Goal: Task Accomplishment & Management: Manage account settings

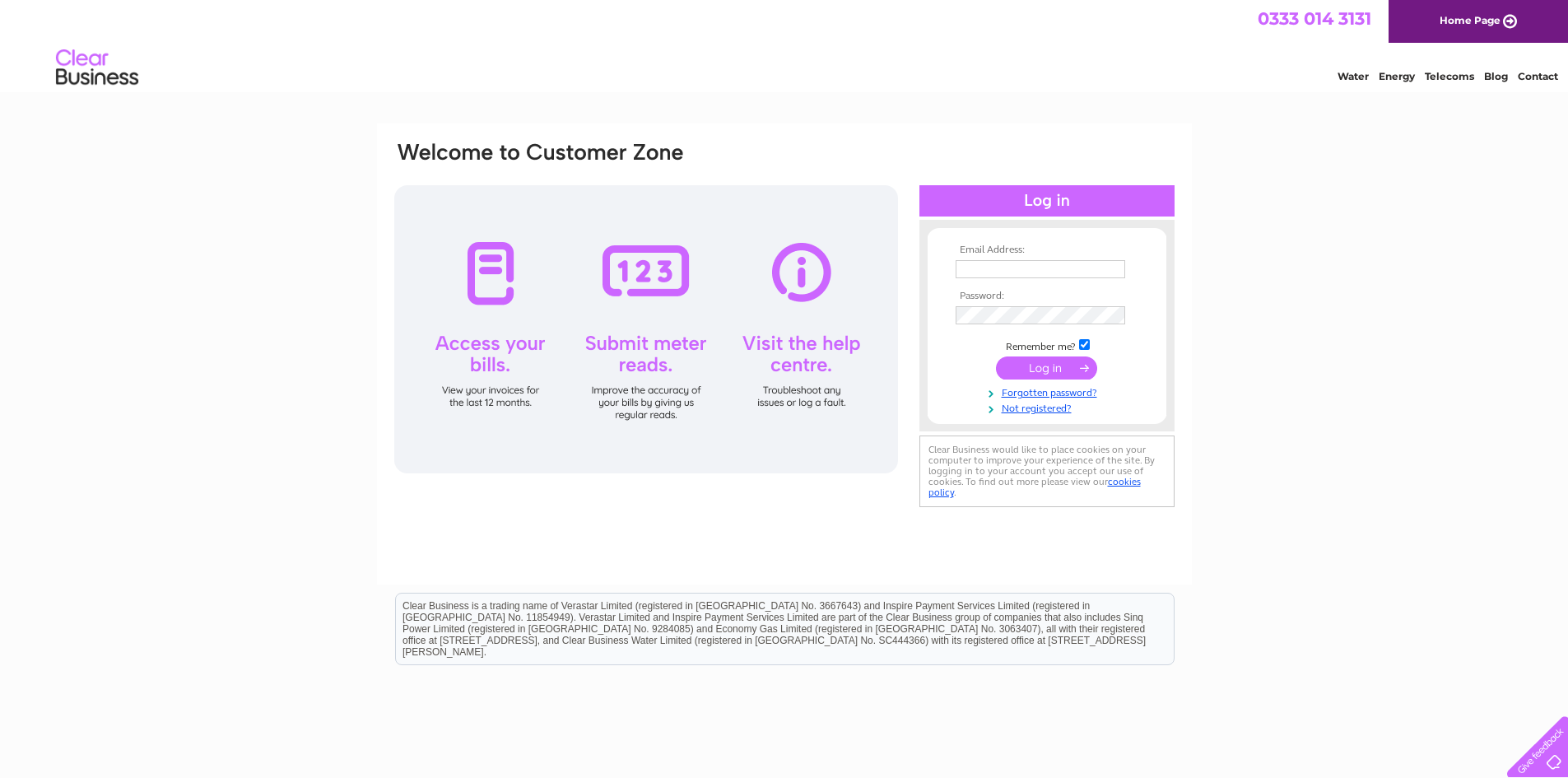
click at [1038, 257] on td at bounding box center [1047, 268] width 191 height 26
click at [1037, 260] on input "text" at bounding box center [1040, 268] width 169 height 18
type input "[EMAIL_ADDRESS][DOMAIN_NAME]"
click at [1301, 312] on div "Email Address: Accounts@sixbynico.co.uk Password: Forgotten password?" at bounding box center [784, 494] width 1568 height 742
click at [1054, 257] on td at bounding box center [1047, 268] width 191 height 26
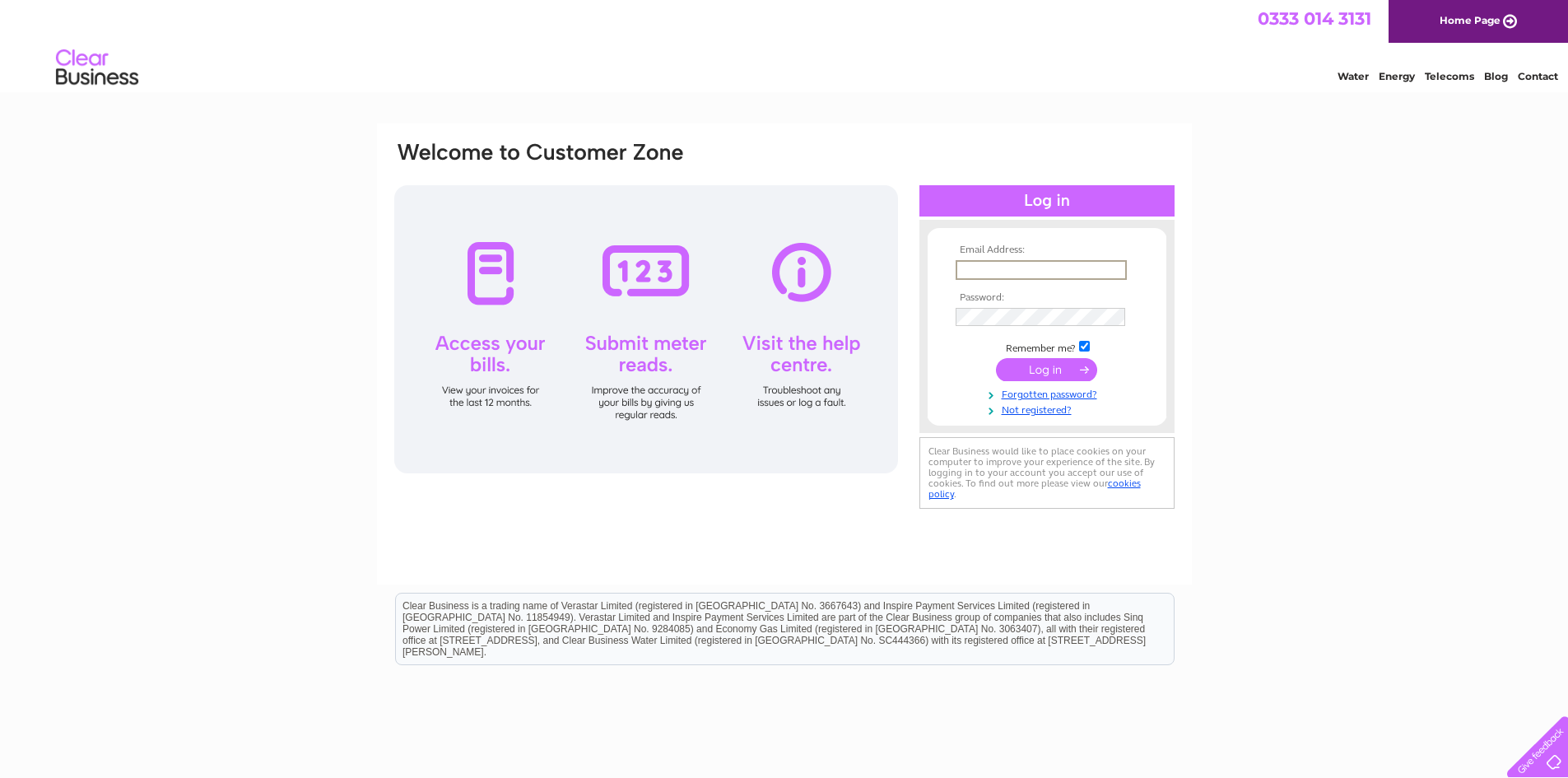
click at [1048, 265] on input "text" at bounding box center [1041, 269] width 171 height 19
type input "Accounts@sixbynico.co.uk"
click at [1042, 365] on input "submit" at bounding box center [1047, 367] width 102 height 23
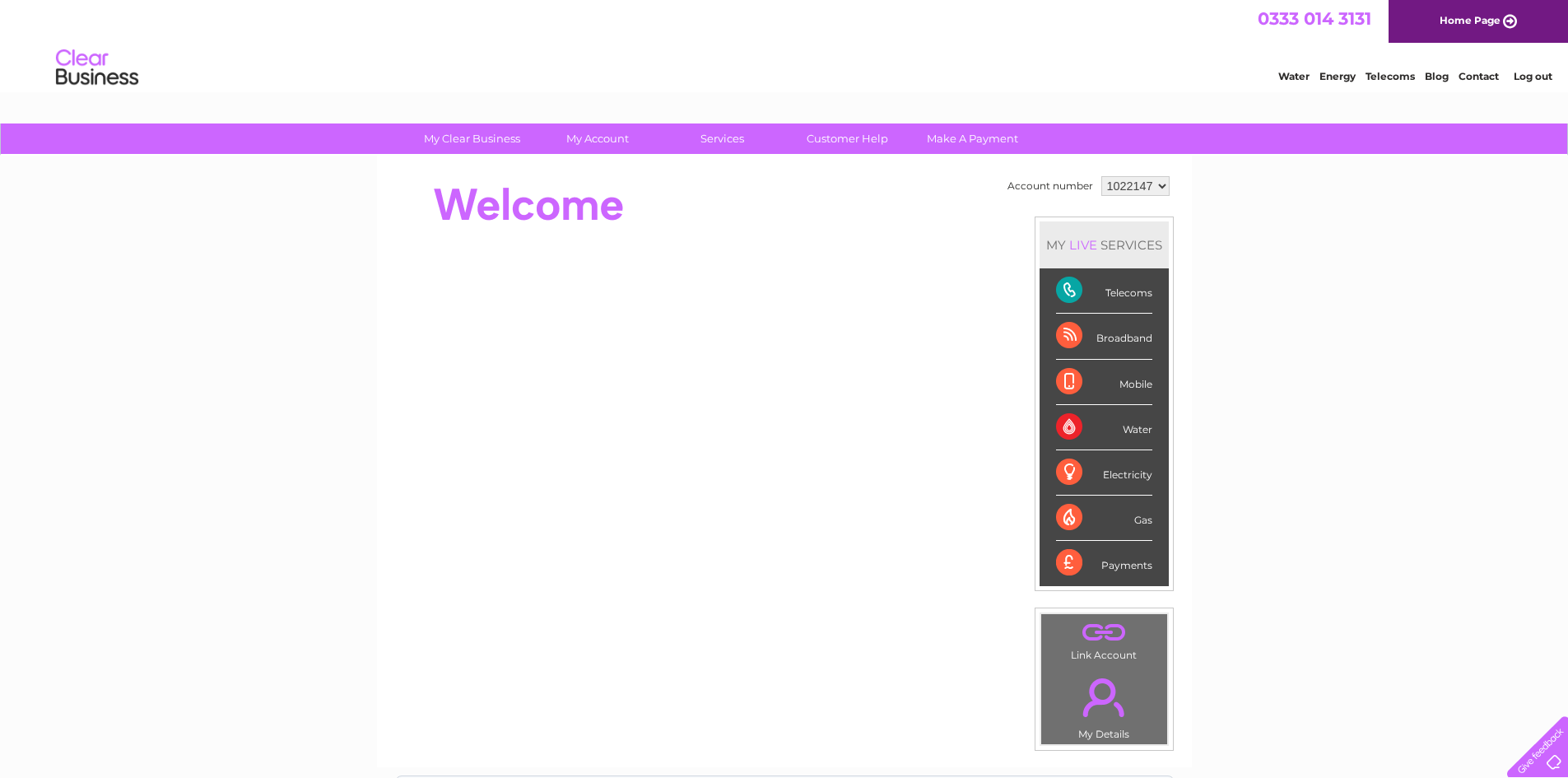
click at [1164, 187] on select "1022147 1148611" at bounding box center [1135, 185] width 69 height 19
click at [1538, 75] on link "Log out" at bounding box center [1533, 76] width 39 height 13
